Goal: Information Seeking & Learning: Learn about a topic

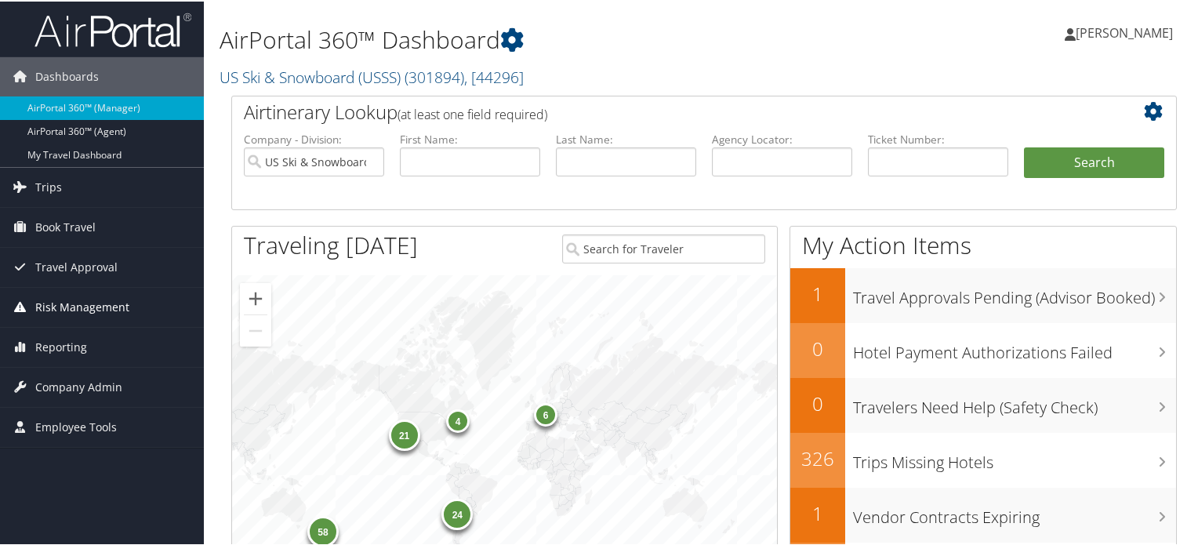
click at [86, 307] on span "Risk Management" at bounding box center [82, 305] width 94 height 39
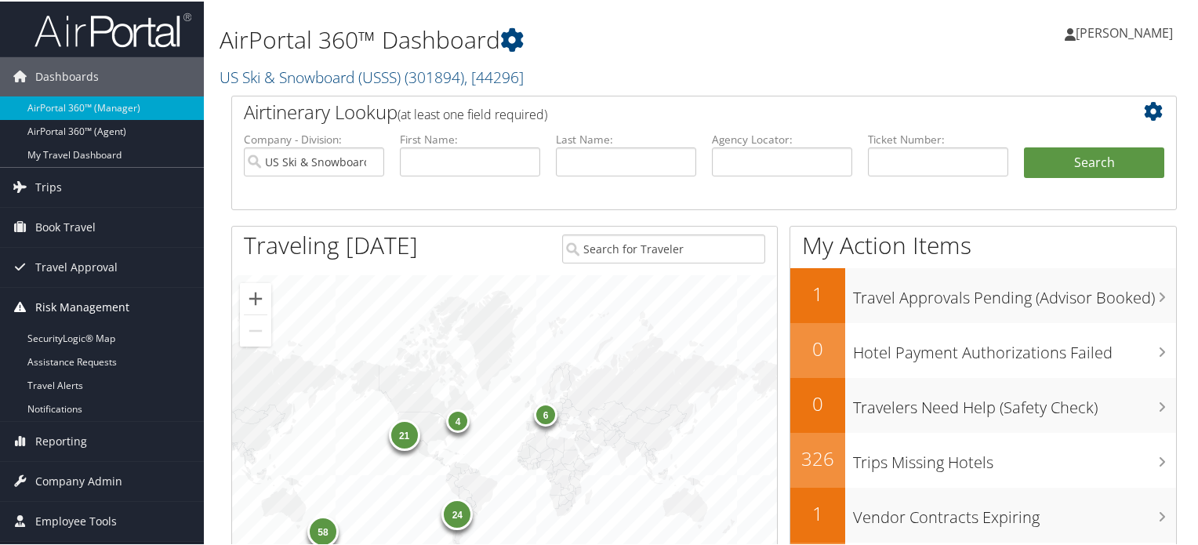
click at [86, 307] on span "Risk Management" at bounding box center [82, 305] width 94 height 39
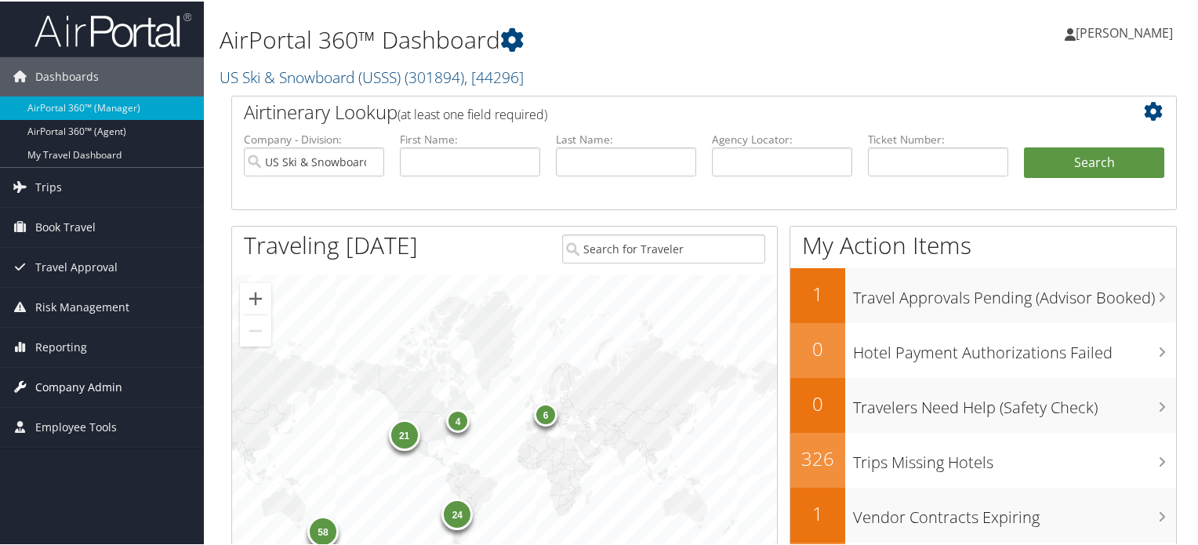
click at [110, 388] on span "Company Admin" at bounding box center [78, 385] width 87 height 39
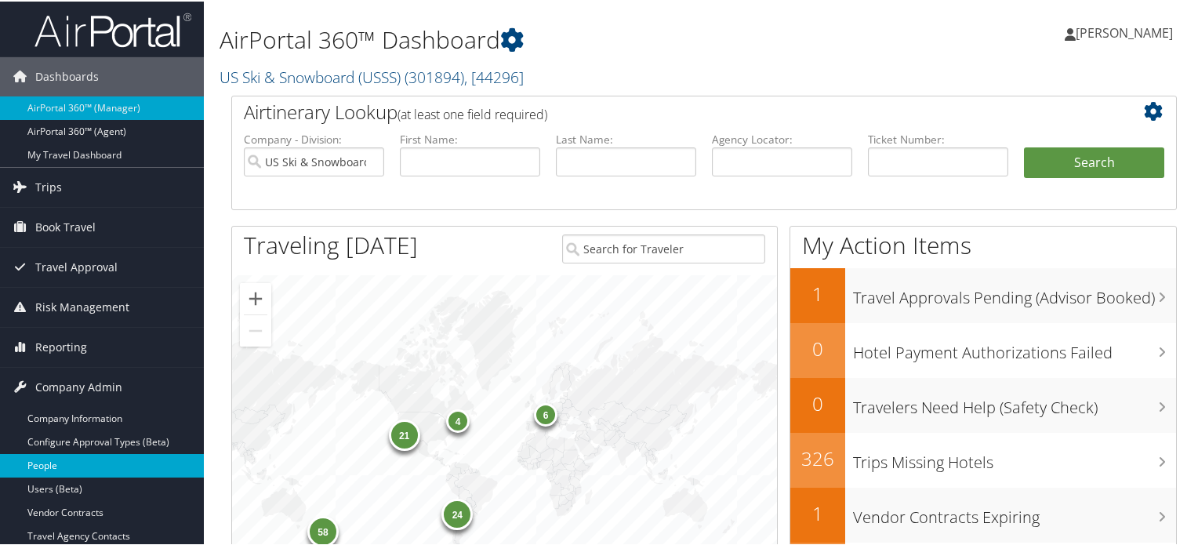
scroll to position [157, 0]
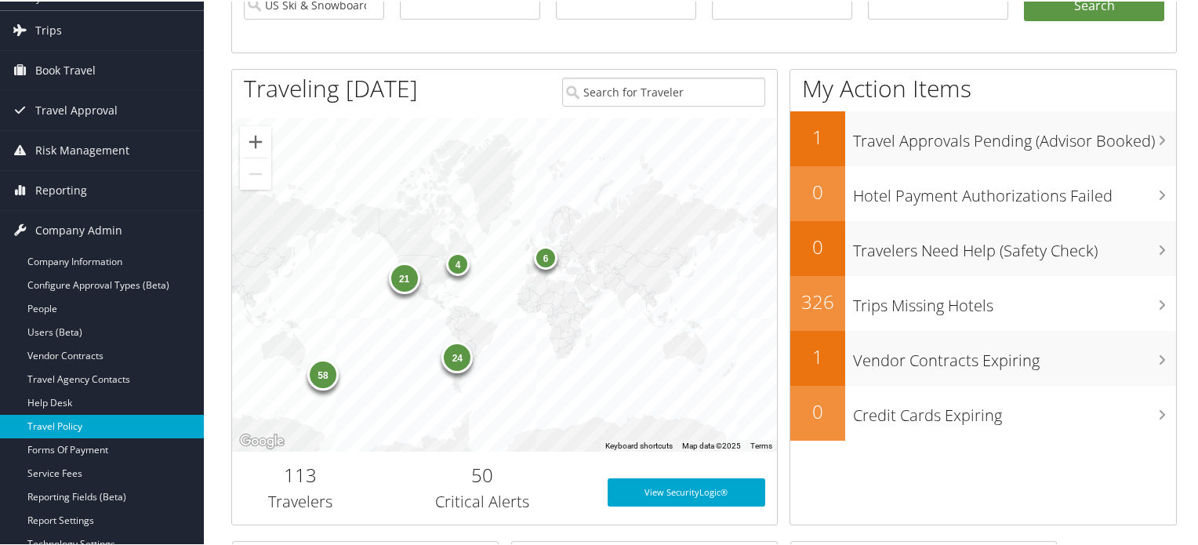
click at [80, 423] on link "Travel Policy" at bounding box center [102, 425] width 204 height 24
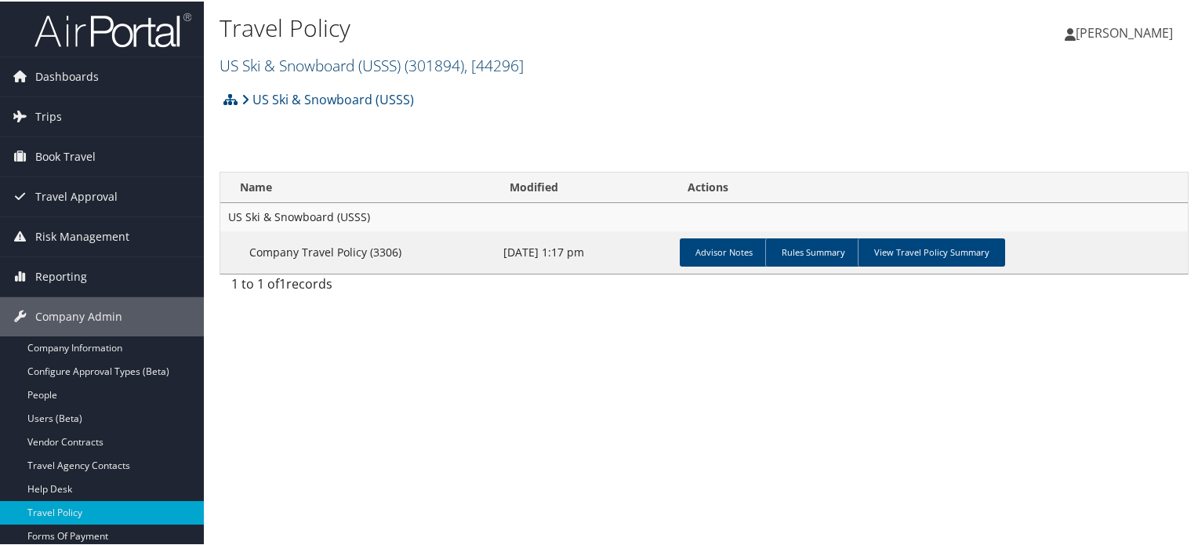
click at [484, 65] on span ", [ 44296 ]" at bounding box center [494, 63] width 60 height 21
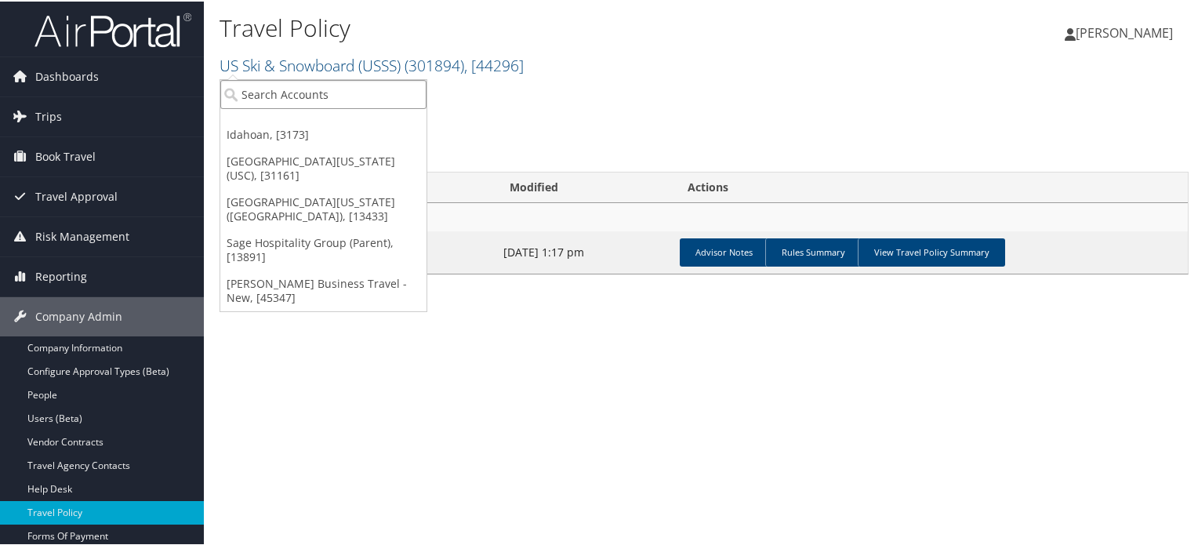
click at [305, 89] on input "search" at bounding box center [323, 92] width 206 height 29
type input "BURLINGTON"
click at [257, 93] on input "BURLINGTON" at bounding box center [323, 92] width 206 height 29
type input "youniq"
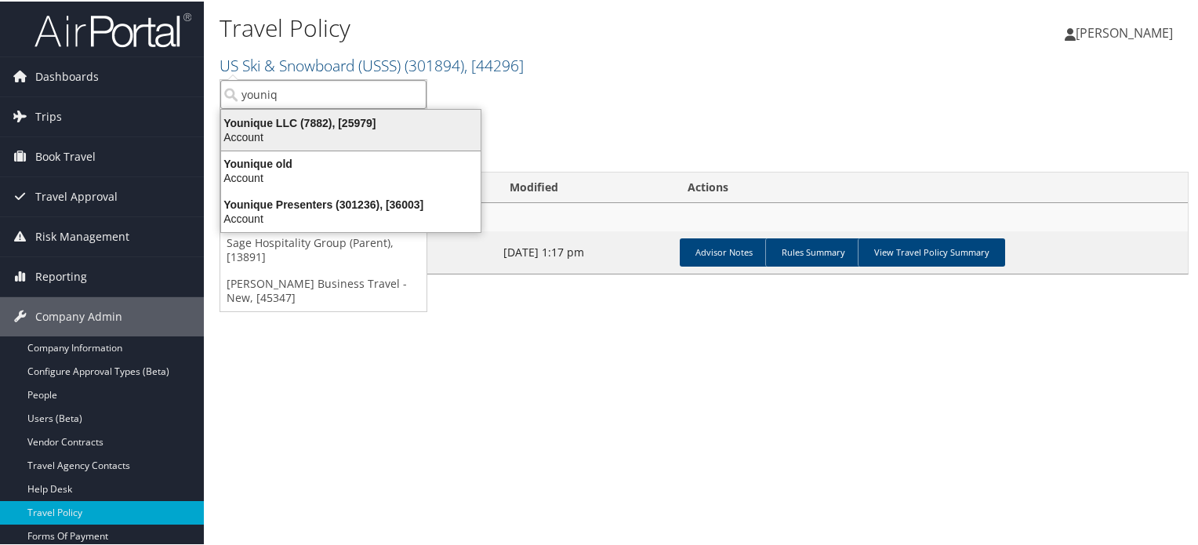
click at [302, 125] on div "Younique LLC (7882), [25979]" at bounding box center [351, 122] width 278 height 14
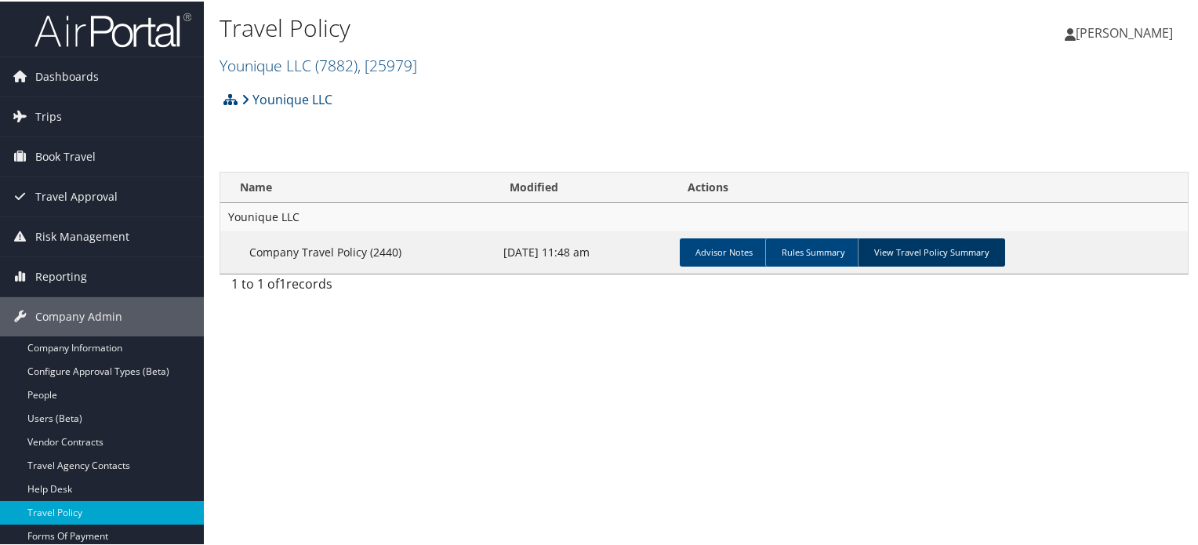
click at [955, 241] on link "View Travel Policy Summary" at bounding box center [931, 251] width 147 height 28
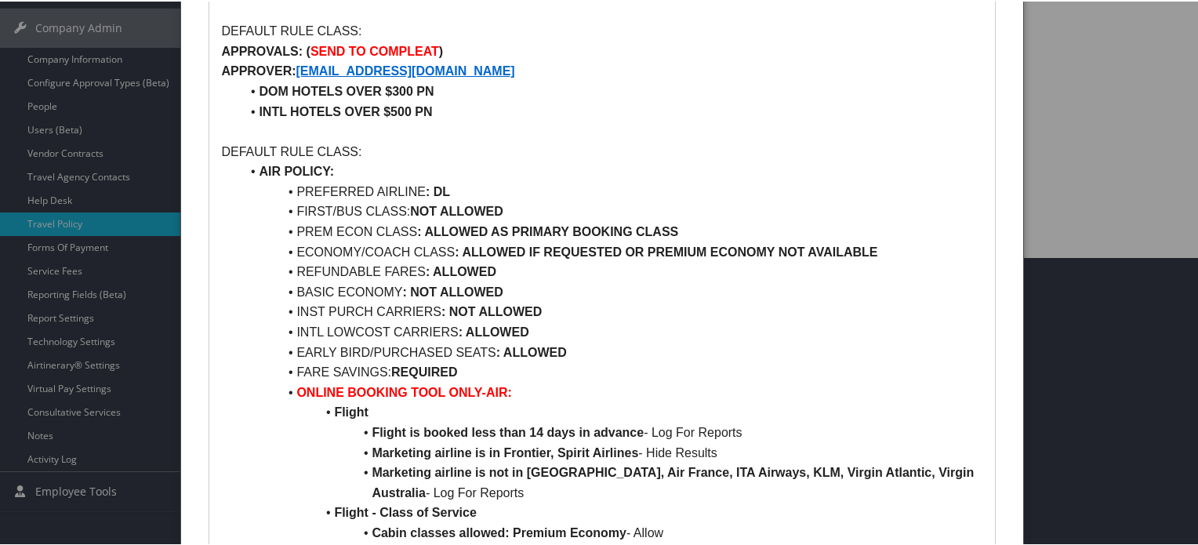
scroll to position [314, 0]
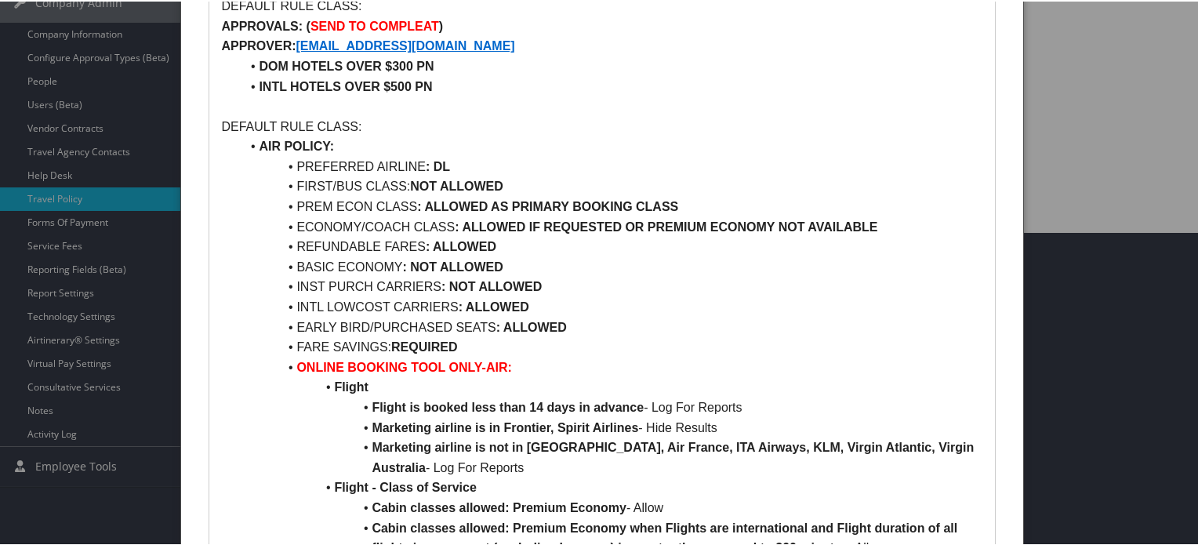
click at [490, 224] on strong ": ALLOWED IF REQUESTED OR PREMIUM ECONOMY NOT AVAILABLE" at bounding box center [666, 225] width 423 height 13
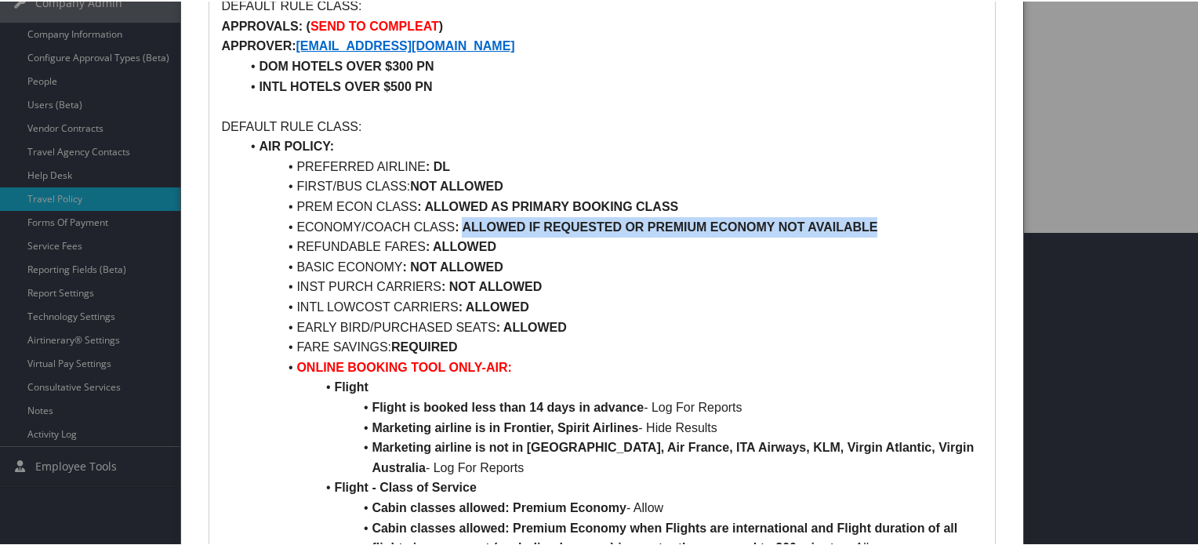
drag, startPoint x: 490, startPoint y: 224, endPoint x: 847, endPoint y: 216, distance: 357.0
click at [847, 216] on li "ECONOMY/COACH CLASS : ALLOWED IF REQUESTED OR PREMIUM ECONOMY NOT AVAILABLE" at bounding box center [611, 226] width 743 height 20
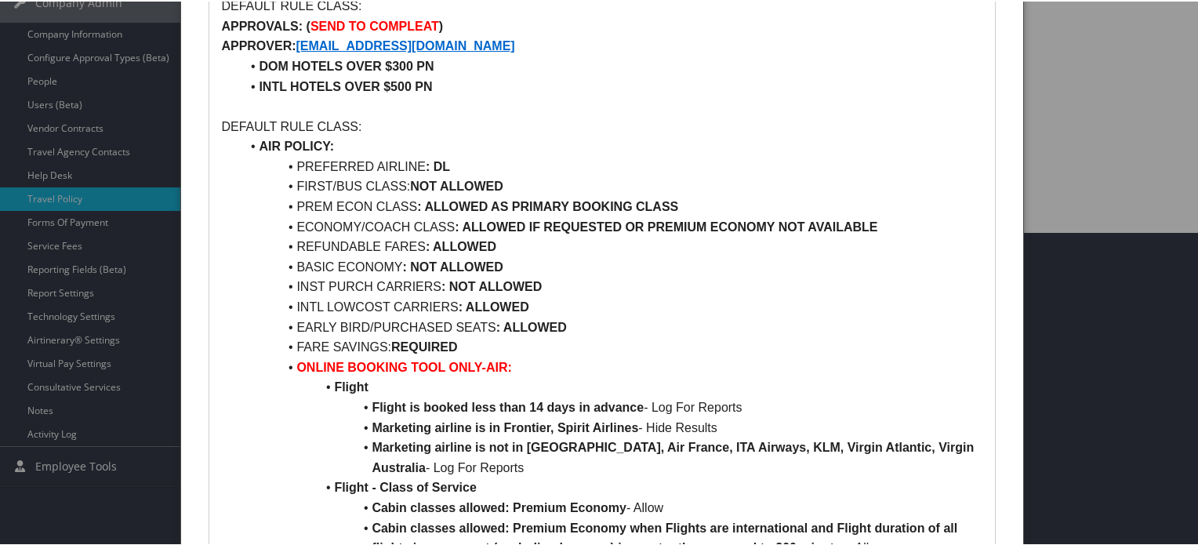
click at [641, 248] on li "REFUNDABLE FARES : ALLOWED" at bounding box center [611, 245] width 743 height 20
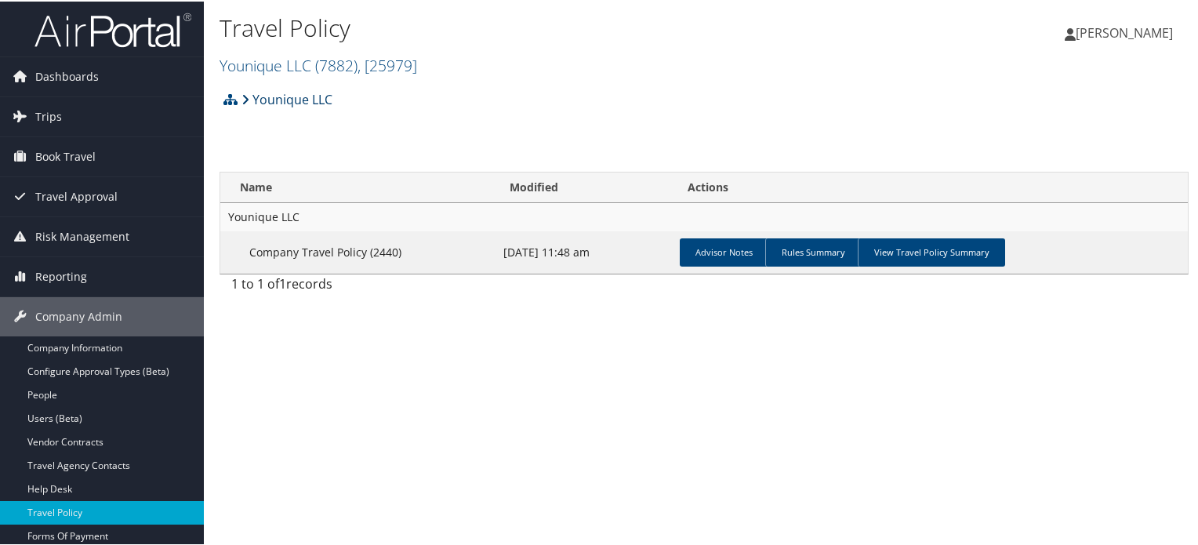
click at [303, 98] on link "Younique LLC" at bounding box center [287, 97] width 91 height 31
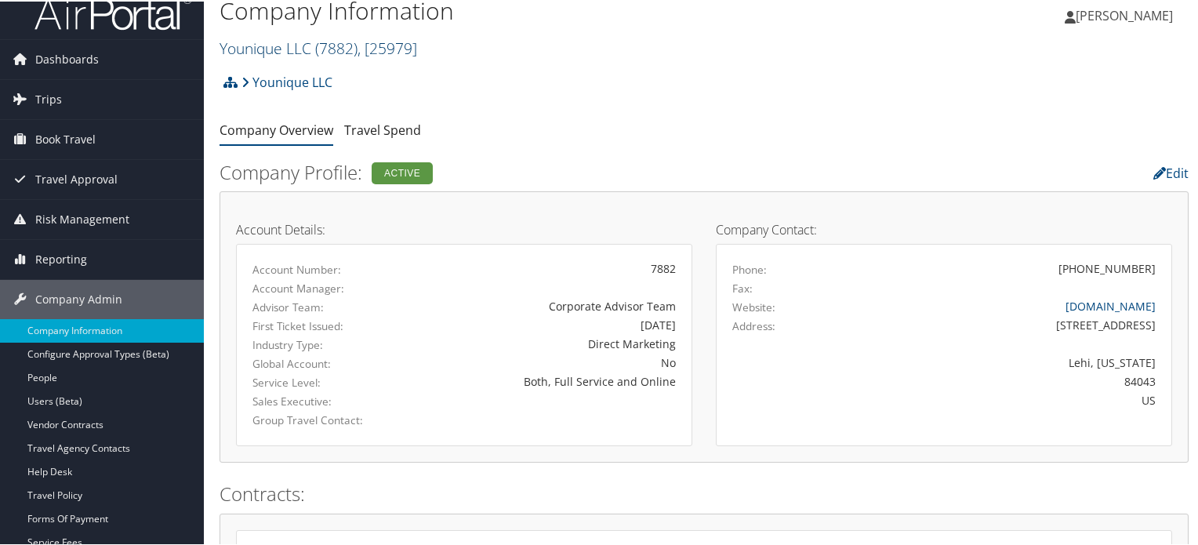
scroll to position [17, 0]
click at [389, 45] on span ", [ 25979 ]" at bounding box center [388, 46] width 60 height 21
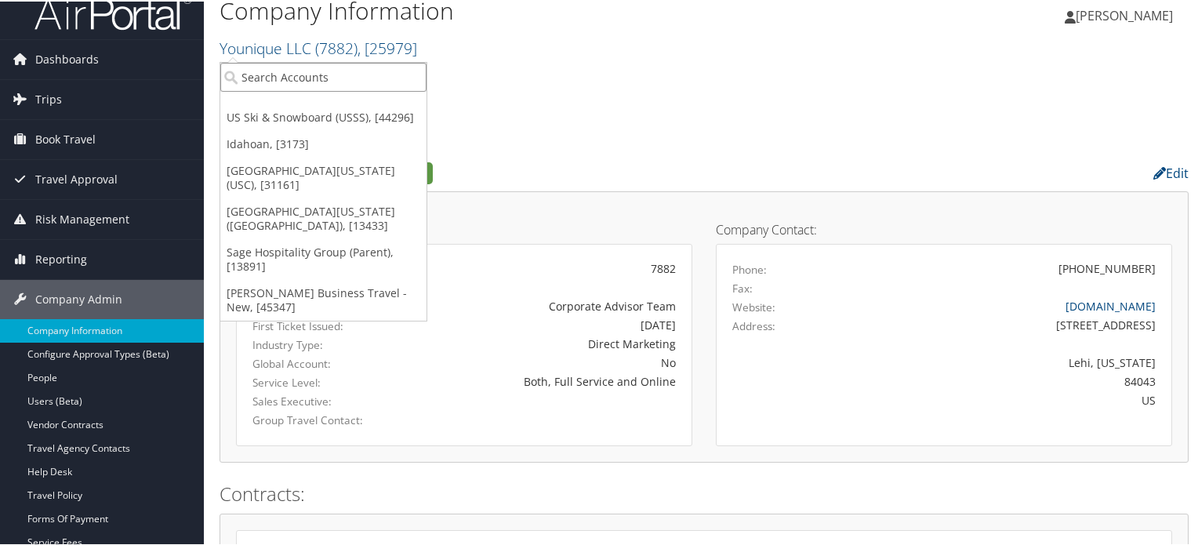
click at [288, 75] on input "search" at bounding box center [323, 75] width 206 height 29
type input "p"
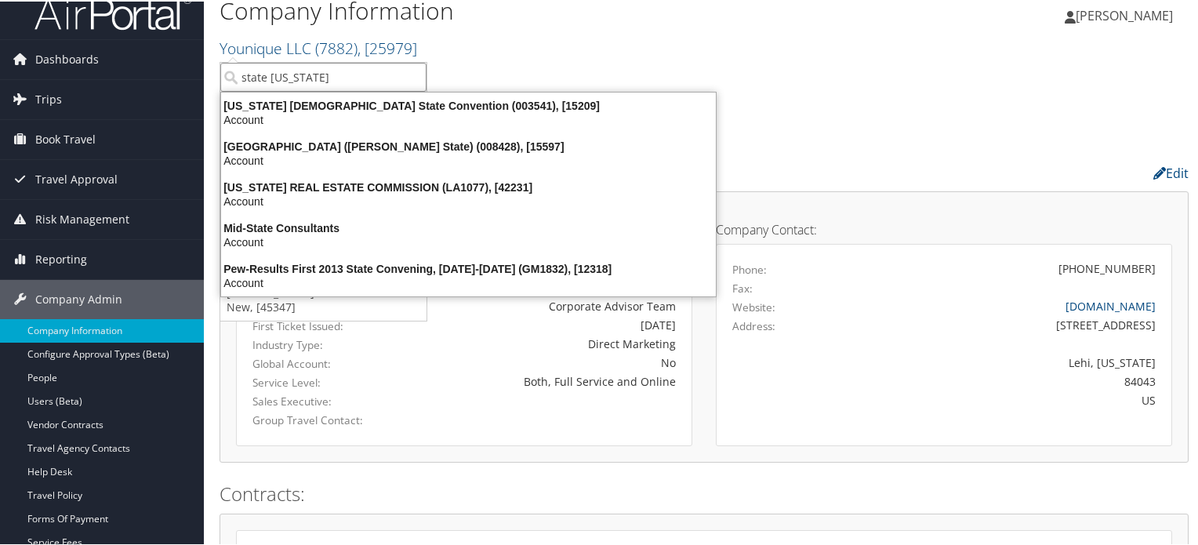
type input "state co"
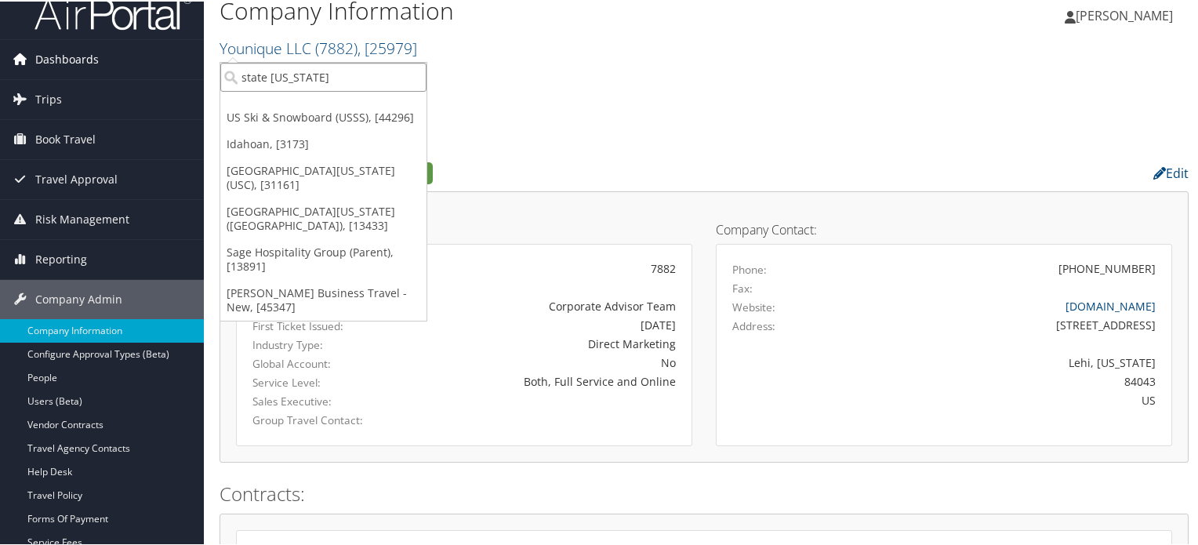
drag, startPoint x: 329, startPoint y: 71, endPoint x: 177, endPoint y: 69, distance: 152.2
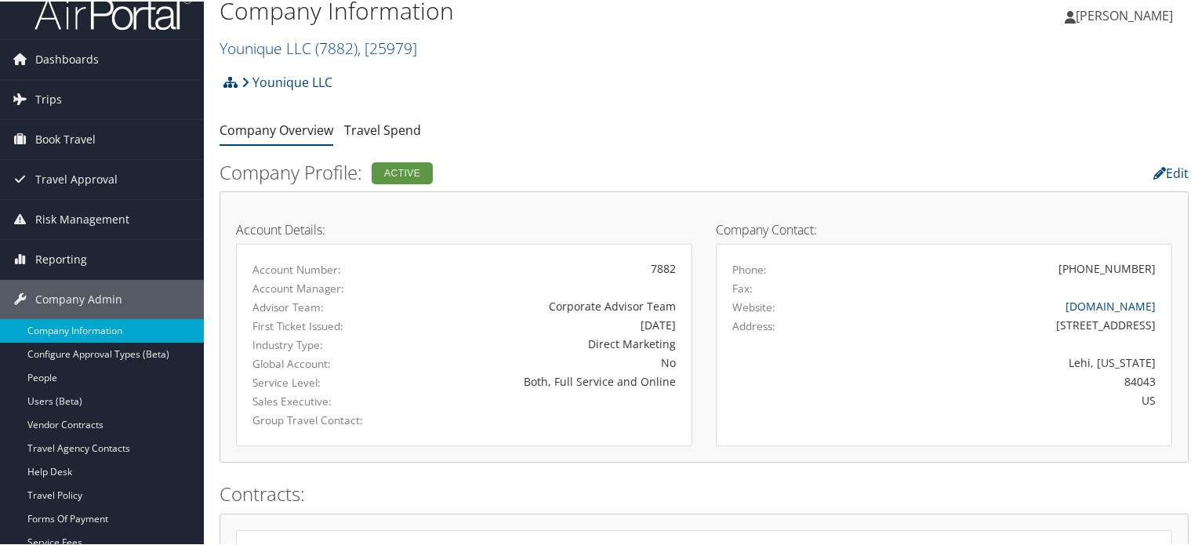
drag, startPoint x: 406, startPoint y: 42, endPoint x: 421, endPoint y: 79, distance: 39.8
click at [406, 42] on span ", [ 25979 ]" at bounding box center [388, 46] width 60 height 21
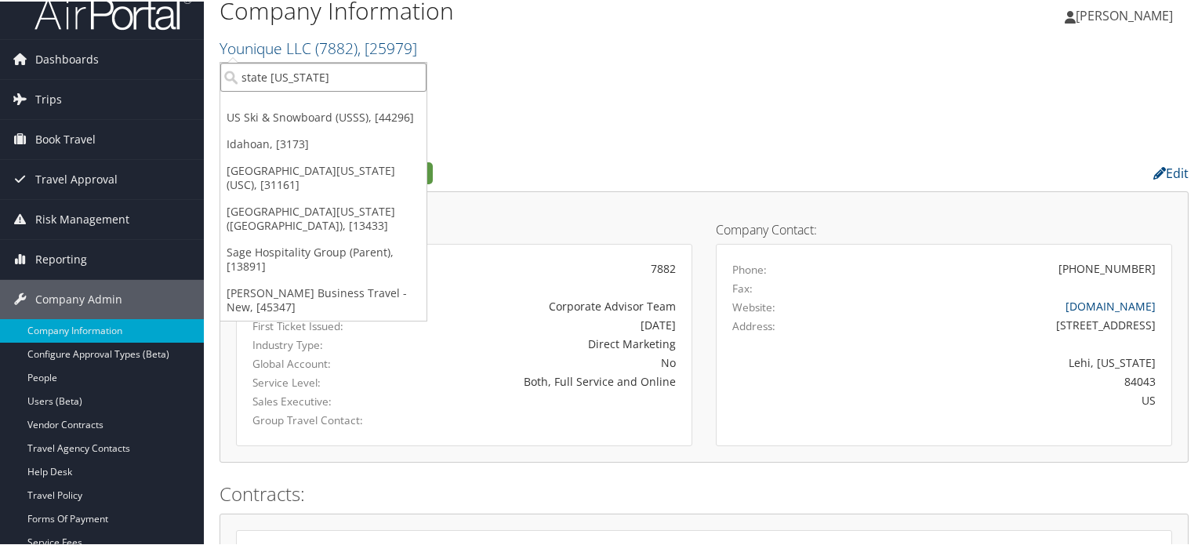
drag, startPoint x: 297, startPoint y: 84, endPoint x: 239, endPoint y: 84, distance: 58.0
click at [239, 84] on input "state co" at bounding box center [323, 75] width 206 height 29
type input "p"
type input "s"
